Goal: Book appointment/travel/reservation

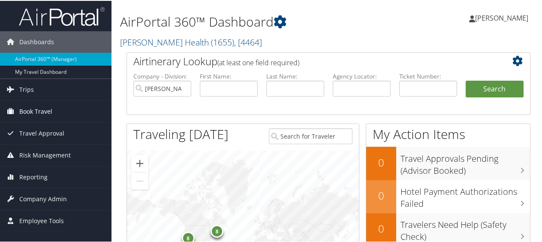
click at [33, 108] on span "Book Travel" at bounding box center [35, 110] width 33 height 21
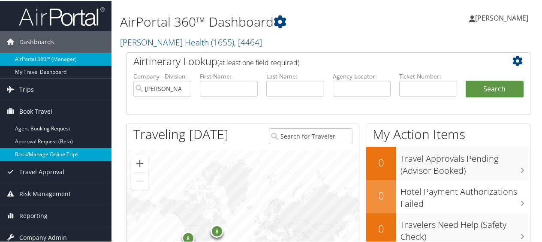
click at [44, 152] on link "Book/Manage Online Trips" at bounding box center [56, 153] width 112 height 13
